Goal: Information Seeking & Learning: Learn about a topic

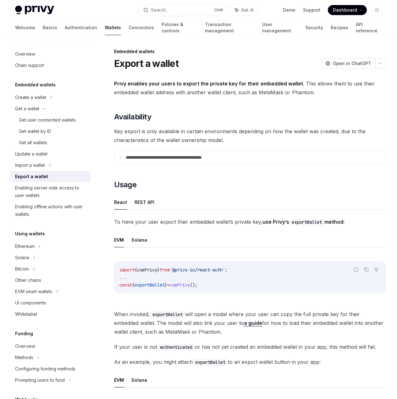
scroll to position [126, 0]
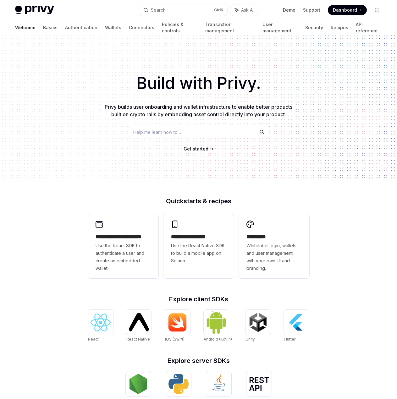
click at [149, 131] on span "Help me learn how to…" at bounding box center [157, 132] width 48 height 7
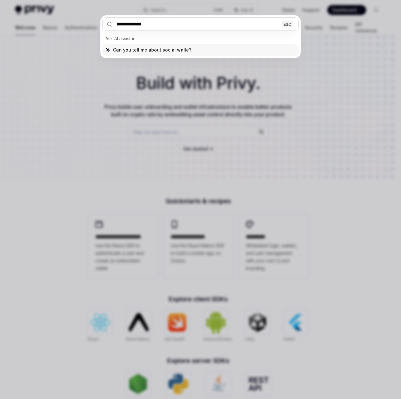
type input "**********"
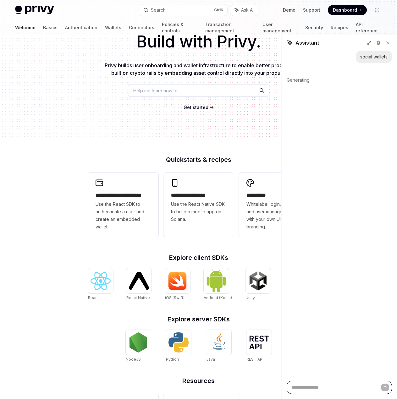
scroll to position [100, 0]
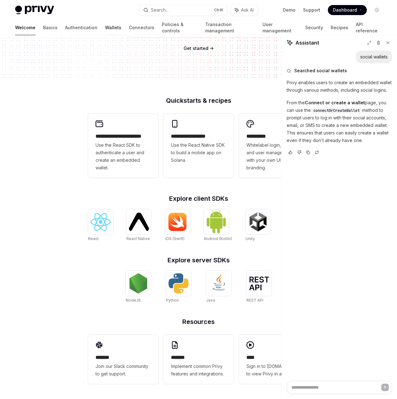
click at [105, 27] on link "Wallets" at bounding box center [113, 27] width 16 height 15
type textarea "*"
